Goal: Information Seeking & Learning: Learn about a topic

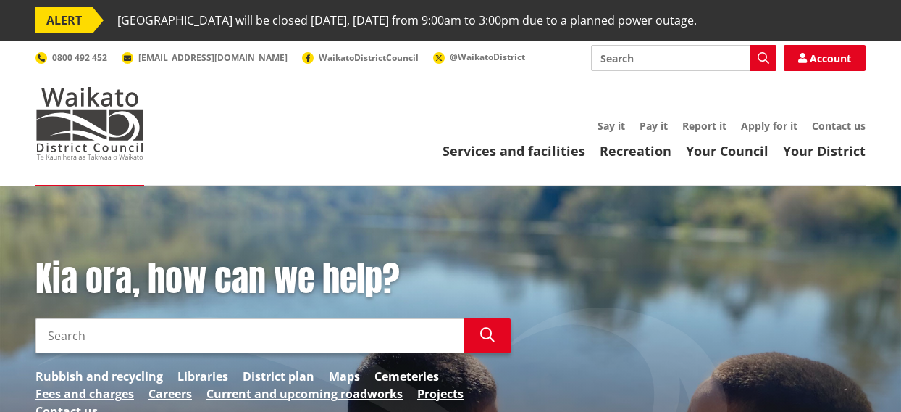
click at [627, 57] on input "Search" at bounding box center [683, 58] width 185 height 26
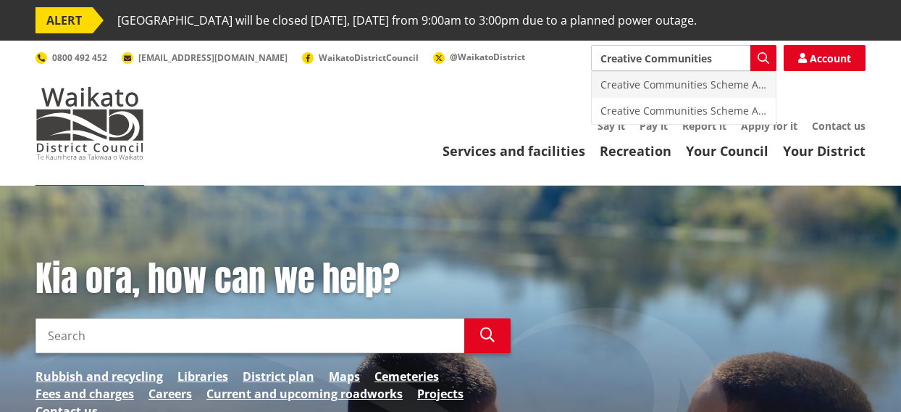
click at [704, 81] on div "Creative Communities Scheme Assessment Committee" at bounding box center [684, 85] width 184 height 26
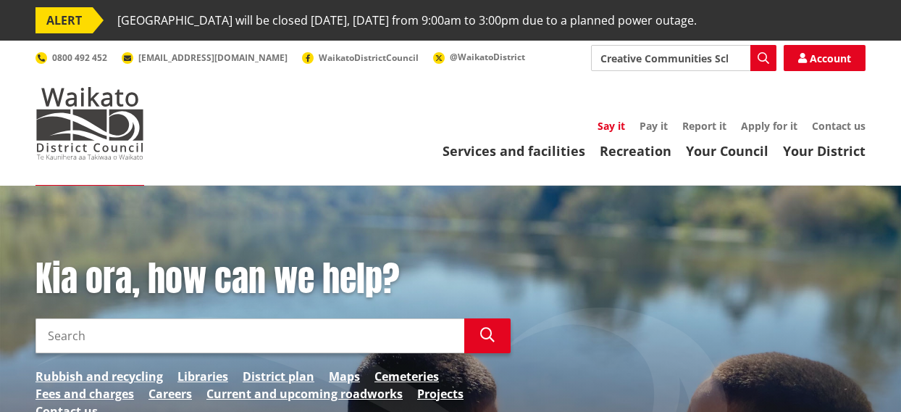
type input "Creative Communities Scheme Assessment Committee"
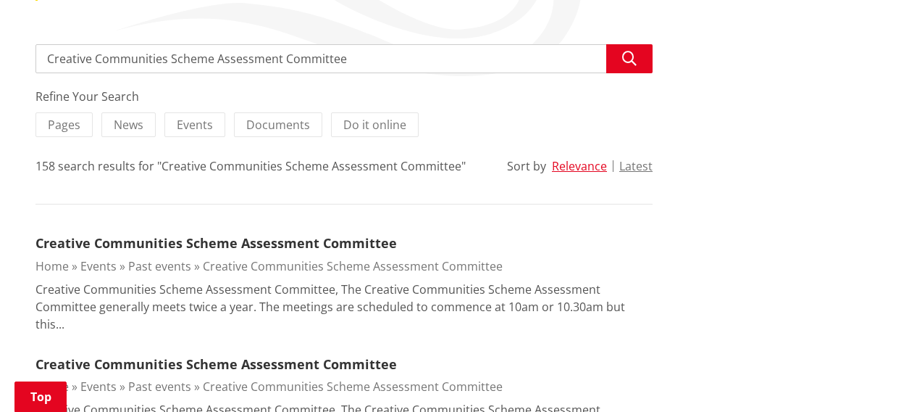
scroll to position [290, 0]
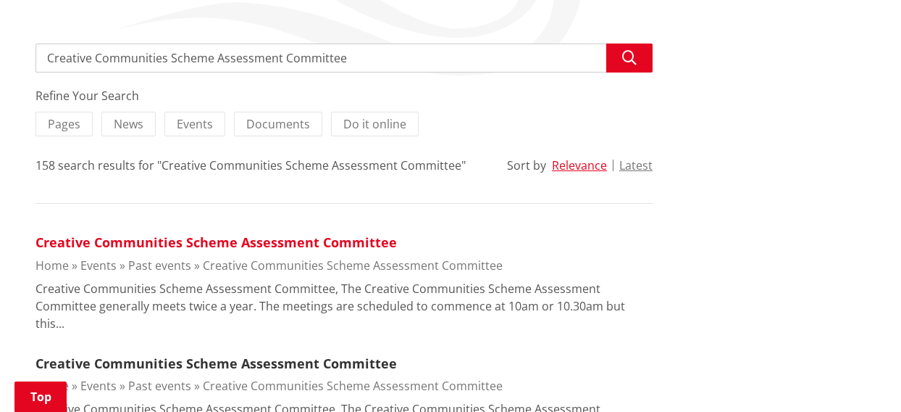
click at [241, 241] on link "Creative Communities Scheme Assessment Committee" at bounding box center [217, 241] width 362 height 17
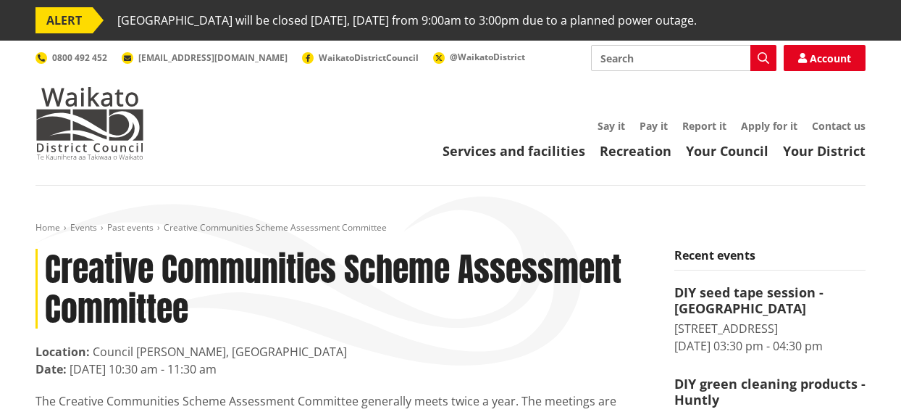
scroll to position [72, 0]
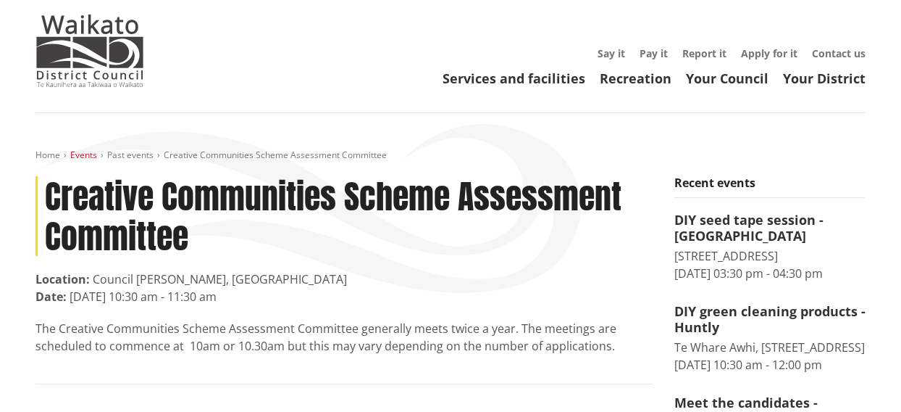
click at [82, 154] on link "Events" at bounding box center [83, 155] width 27 height 12
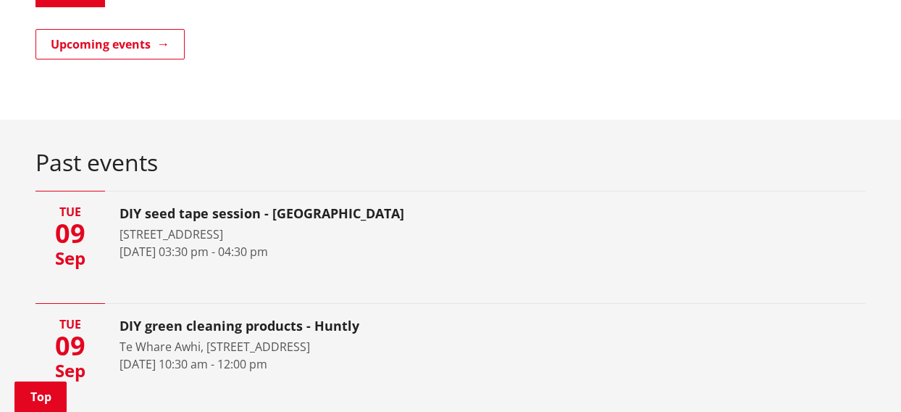
scroll to position [797, 0]
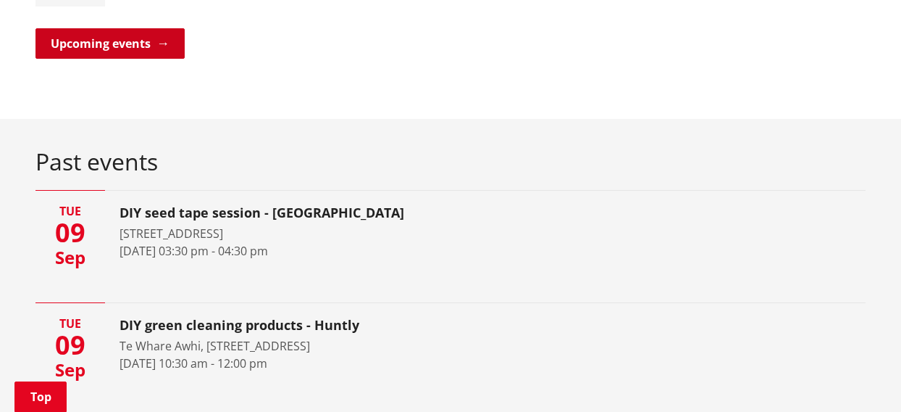
click at [158, 44] on link "Upcoming events" at bounding box center [110, 43] width 149 height 30
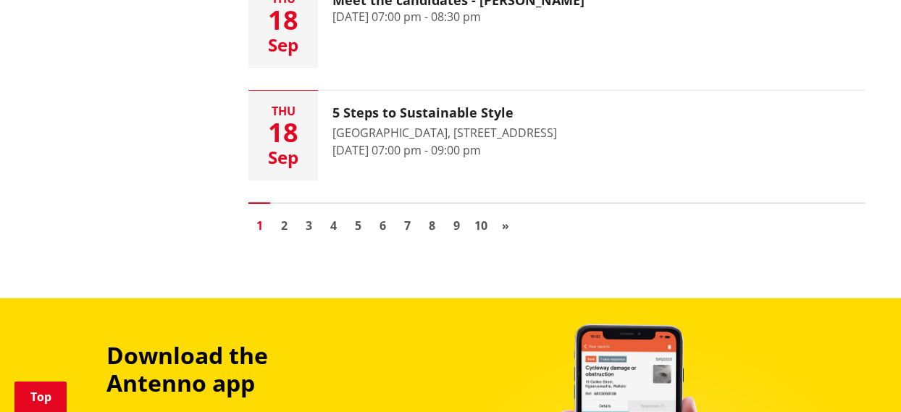
scroll to position [2391, 0]
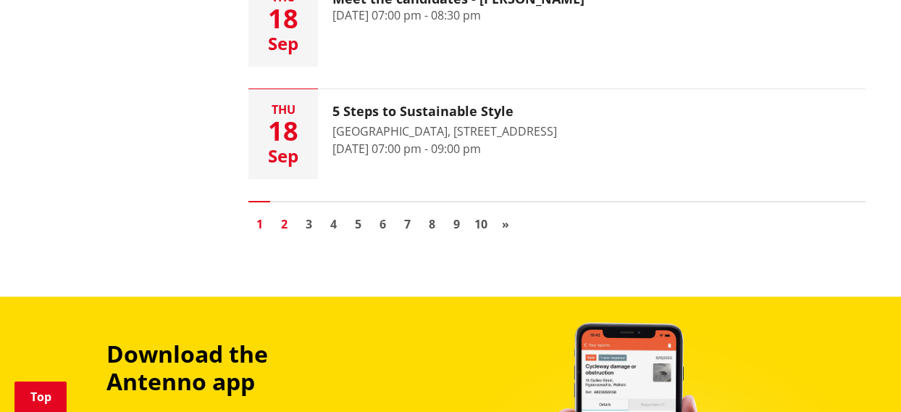
click at [284, 213] on link "2" at bounding box center [284, 224] width 22 height 22
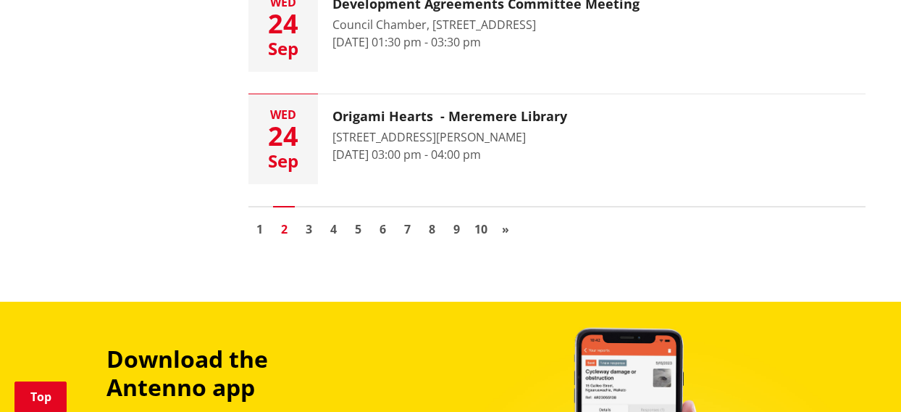
scroll to position [2391, 0]
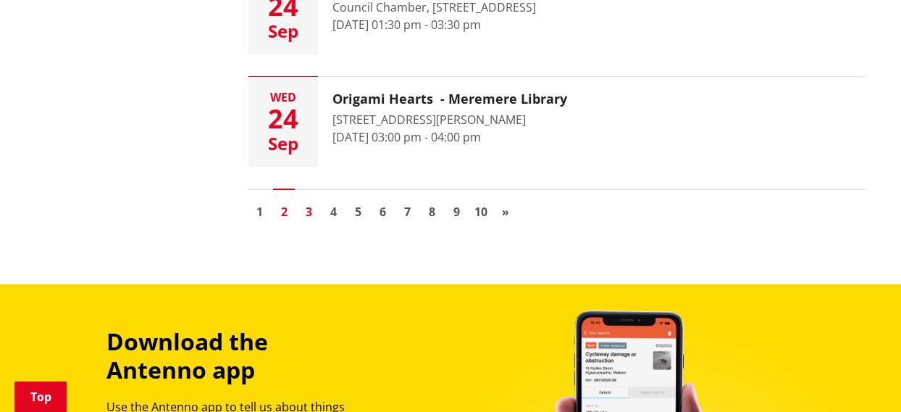
click at [309, 212] on link "3" at bounding box center [309, 212] width 22 height 22
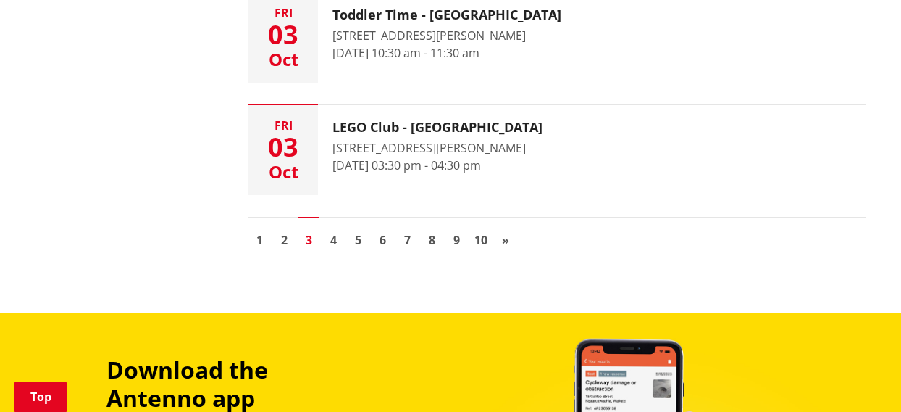
scroll to position [2391, 0]
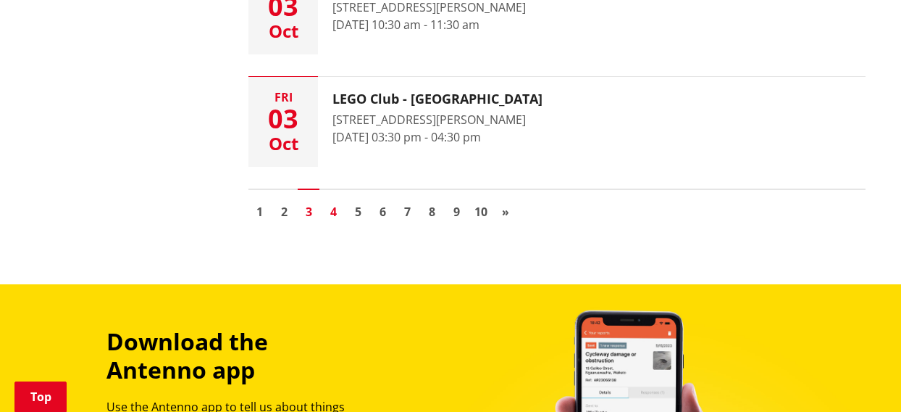
click at [335, 214] on link "4" at bounding box center [333, 212] width 22 height 22
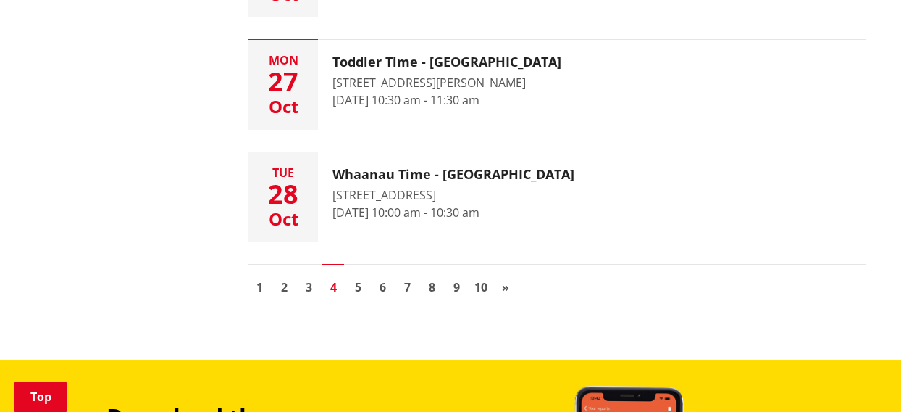
scroll to position [2318, 0]
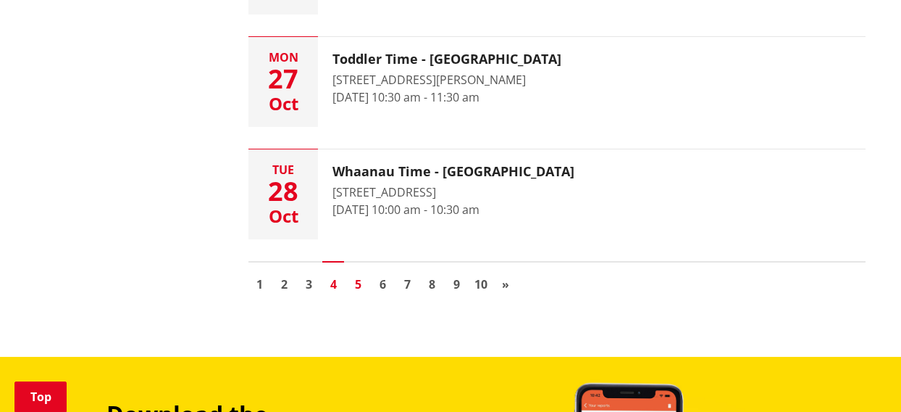
click at [356, 283] on link "5" at bounding box center [358, 284] width 22 height 22
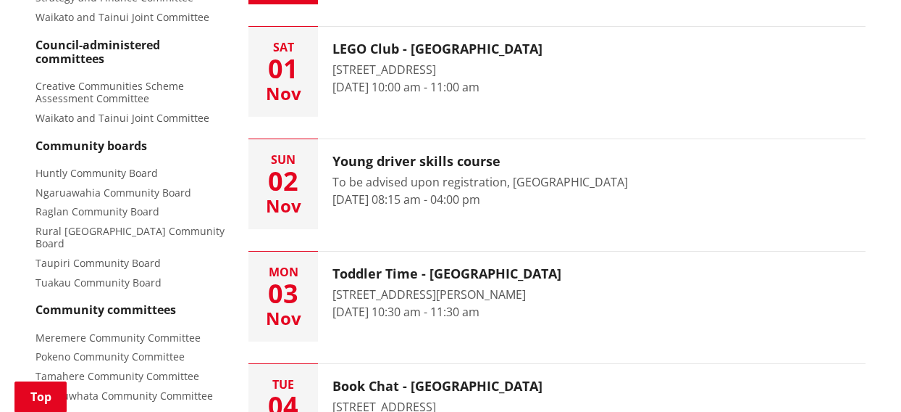
scroll to position [652, 0]
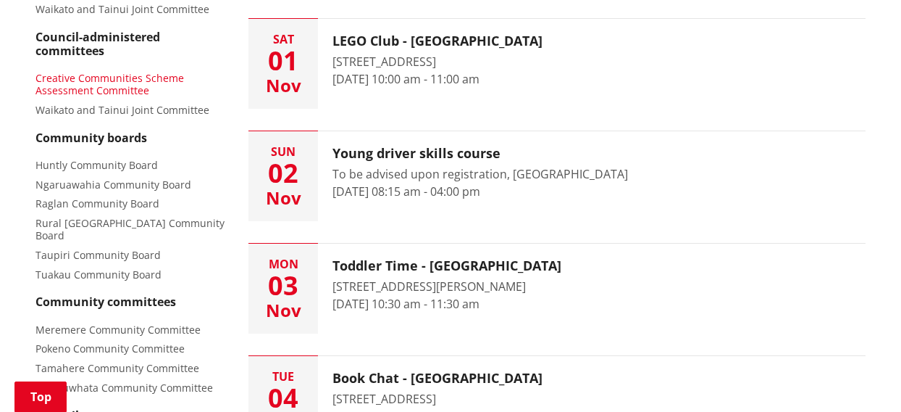
click at [139, 78] on span "Creative Communities Scheme Assessment Committee" at bounding box center [110, 84] width 149 height 26
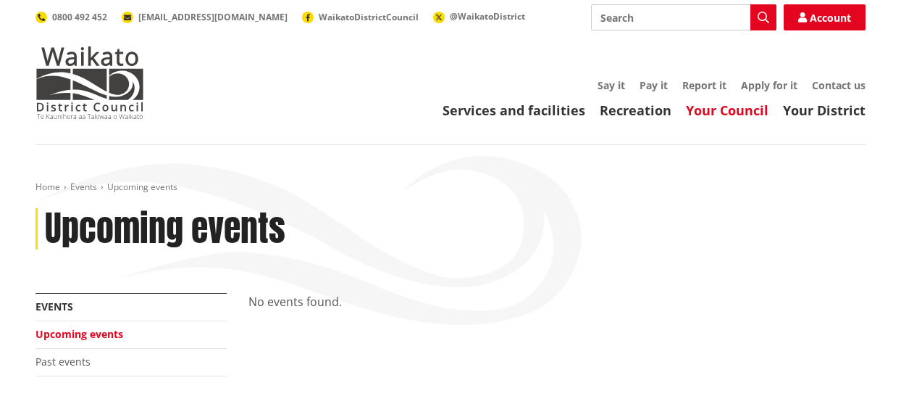
click at [722, 112] on link "Your Council" at bounding box center [727, 109] width 83 height 17
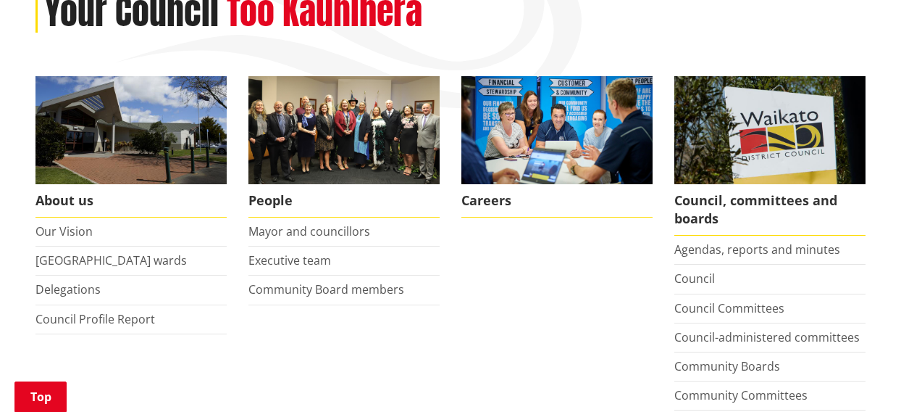
scroll to position [290, 0]
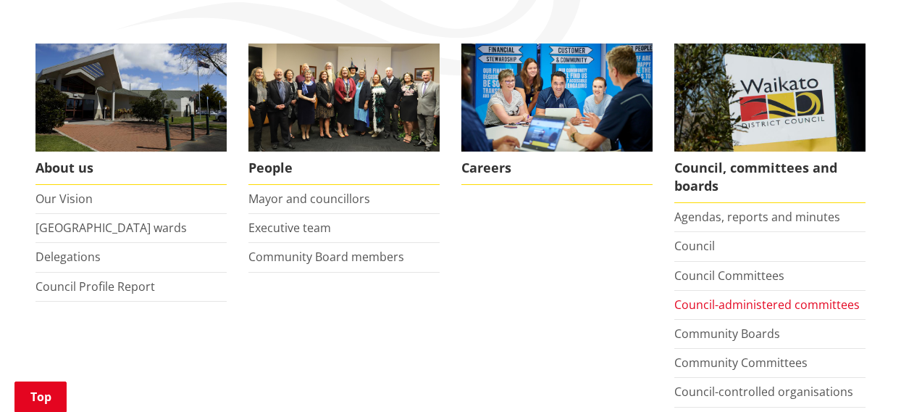
click at [711, 303] on link "Council-administered committees" at bounding box center [767, 304] width 185 height 16
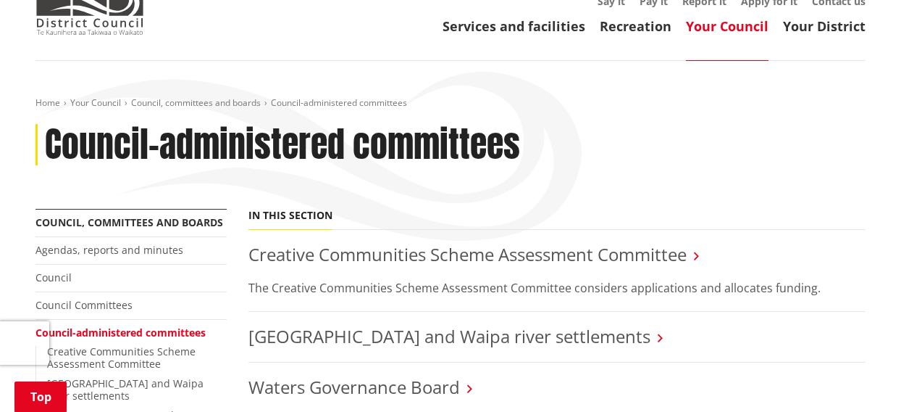
scroll to position [217, 0]
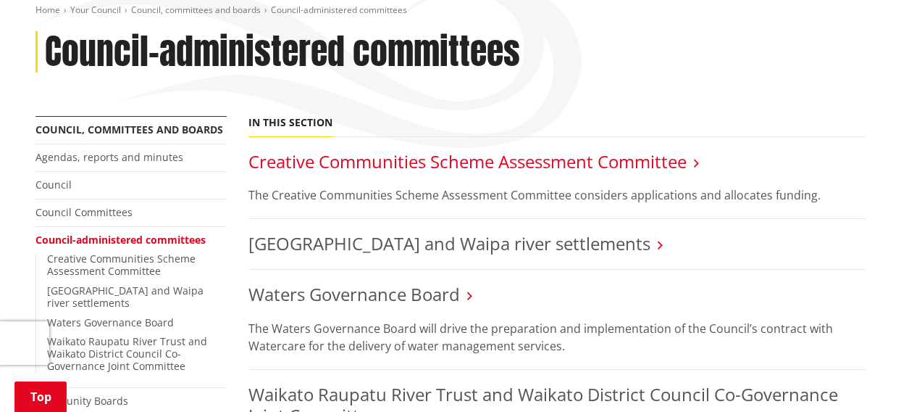
click at [643, 165] on link "Creative Communities Scheme Assessment Committee" at bounding box center [468, 161] width 438 height 24
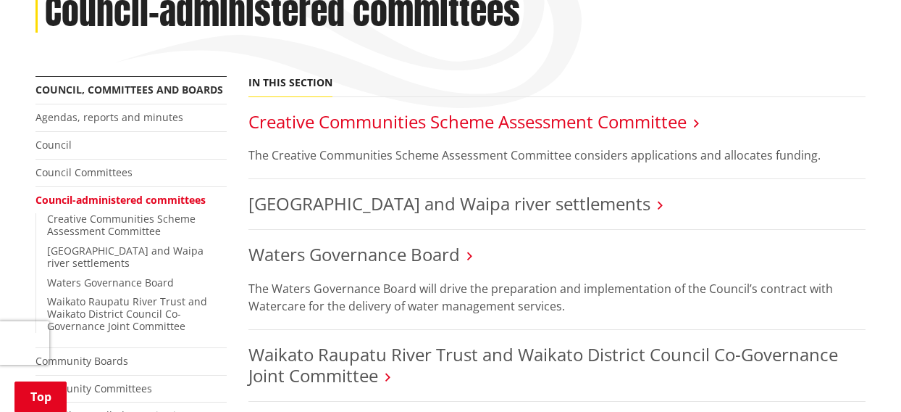
scroll to position [290, 0]
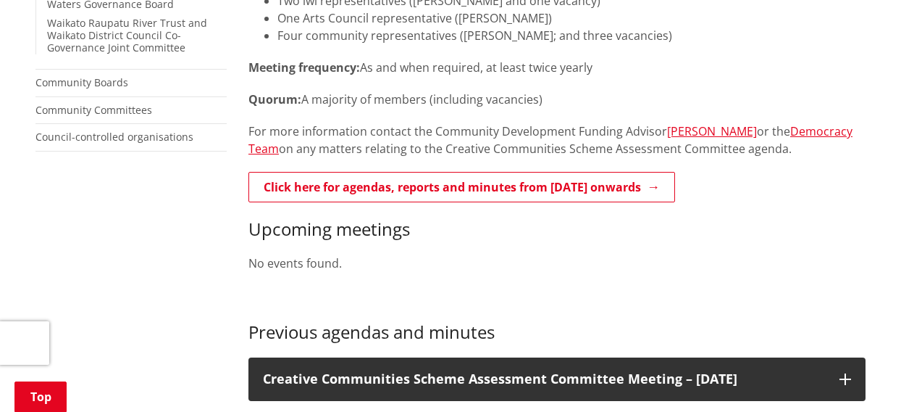
scroll to position [580, 0]
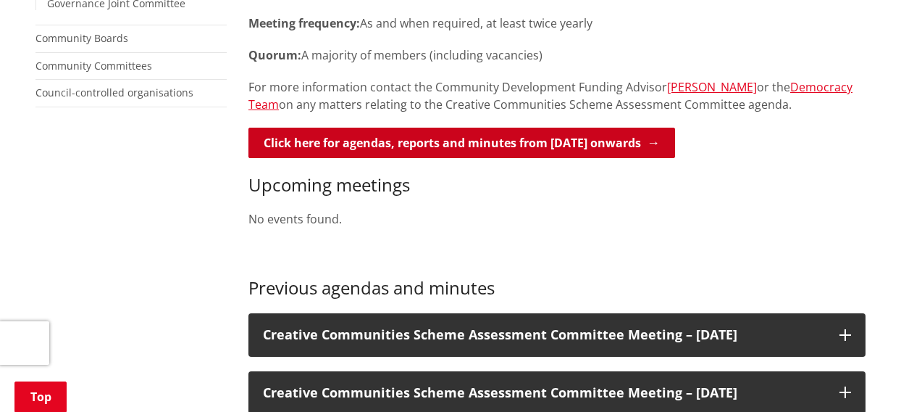
click at [643, 145] on link "Click here for agendas, reports and minutes from [DATE] onwards" at bounding box center [462, 143] width 427 height 30
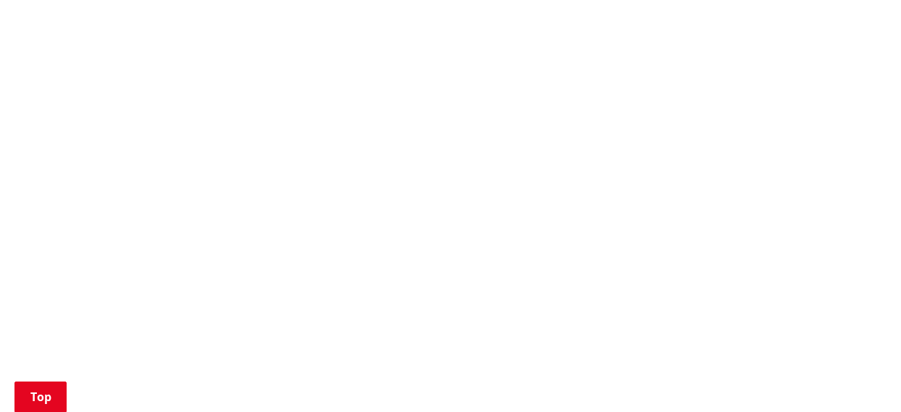
scroll to position [1750, 0]
